Goal: Information Seeking & Learning: Find specific fact

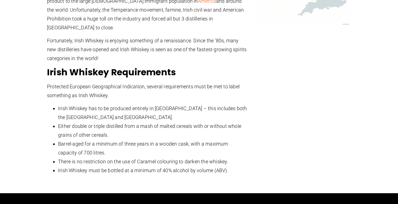
scroll to position [283, 0]
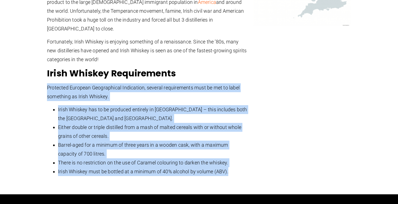
drag, startPoint x: 234, startPoint y: 162, endPoint x: 45, endPoint y: 78, distance: 207.1
click at [45, 78] on div "Home » Whisky Regions » Irish Whiskey About Irish Whiskey Irish Whiskey is know…" at bounding box center [147, 33] width 206 height 300
copy div "Protected European Geographical Indication, several requirements must be met to…"
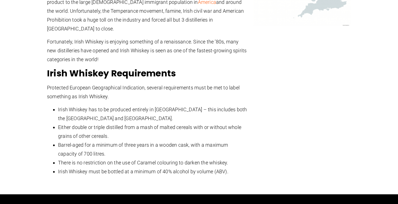
click at [309, 124] on div at bounding box center [302, 33] width 103 height 300
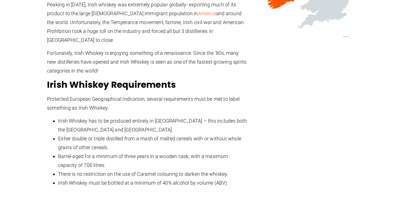
scroll to position [274, 0]
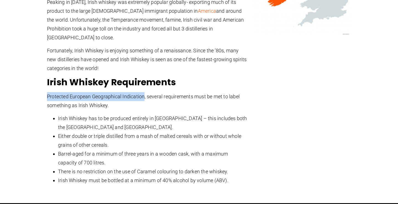
drag, startPoint x: 145, startPoint y: 88, endPoint x: 19, endPoint y: 85, distance: 126.3
click at [19, 85] on section "Home » Whisky Regions » Irish Whiskey About Irish Whiskey Irish Whiskey is know…" at bounding box center [199, 42] width 398 height 322
copy span "Protected European Geographical Indication"
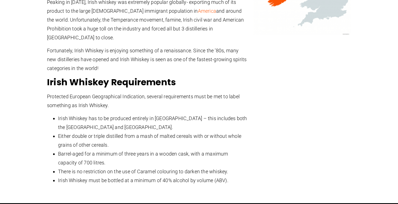
click at [41, 118] on section "Home » Whisky Regions » Irish Whiskey About Irish Whiskey Irish Whiskey is know…" at bounding box center [199, 42] width 398 height 322
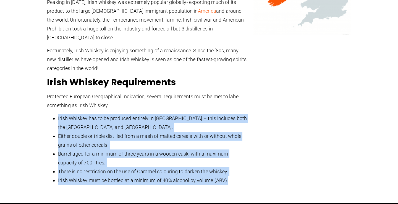
drag, startPoint x: 54, startPoint y: 106, endPoint x: 232, endPoint y: 176, distance: 191.9
click at [232, 176] on div "Irish Whiskey is known for its smooth and fruity flavours and is traditionally …" at bounding box center [147, 58] width 201 height 261
copy ul "Irish Whiskey has to be produced entirely in [GEOGRAPHIC_DATA] – this includes …"
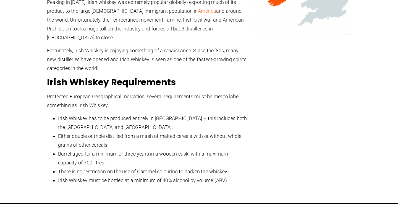
click at [284, 78] on div at bounding box center [302, 42] width 103 height 300
